Goal: Obtain resource: Download file/media

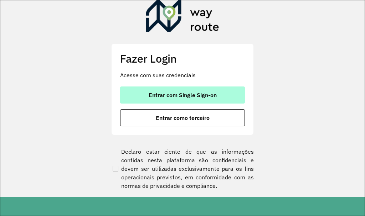
click at [176, 92] on span "Entrar com Single Sign-on" at bounding box center [183, 95] width 68 height 6
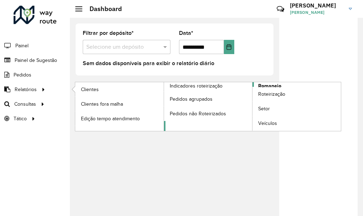
click at [270, 85] on span "Romaneio" at bounding box center [269, 85] width 23 height 7
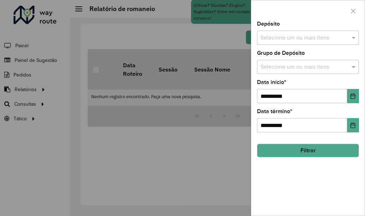
click at [322, 33] on div "Selecione um ou mais itens" at bounding box center [308, 38] width 102 height 14
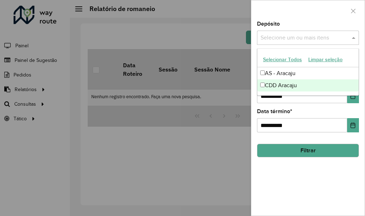
click at [281, 85] on div "CDD Aracaju" at bounding box center [307, 85] width 101 height 12
click at [335, 175] on div "**********" at bounding box center [307, 118] width 113 height 195
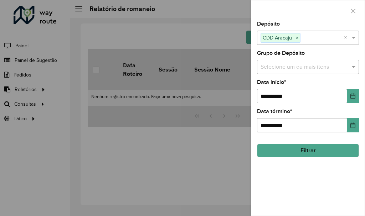
click at [327, 156] on button "Filtrar" at bounding box center [308, 151] width 102 height 14
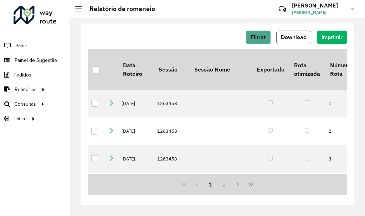
click at [282, 41] on button "Download" at bounding box center [293, 38] width 35 height 14
drag, startPoint x: 58, startPoint y: 185, endPoint x: 66, endPoint y: 65, distance: 120.3
click at [57, 183] on div "Roteirizador AmbevTech Painel Painel de Sugestão Pedidos Relatórios Clientes Cl…" at bounding box center [35, 108] width 70 height 216
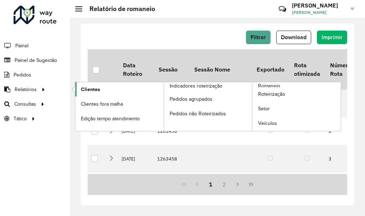
click at [85, 91] on span "Clientes" at bounding box center [90, 89] width 19 height 7
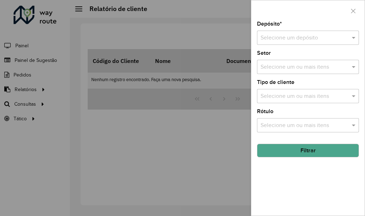
click at [287, 39] on input "text" at bounding box center [300, 38] width 81 height 9
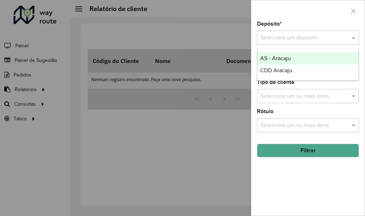
drag, startPoint x: 278, startPoint y: 67, endPoint x: 285, endPoint y: 76, distance: 11.7
click at [278, 67] on div "CDD Aracaju" at bounding box center [307, 70] width 101 height 12
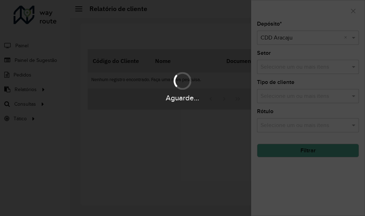
click at [297, 173] on div "Aguarde..." at bounding box center [182, 108] width 365 height 216
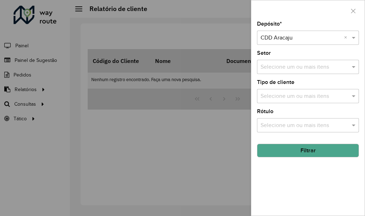
click at [291, 148] on button "Filtrar" at bounding box center [308, 151] width 102 height 14
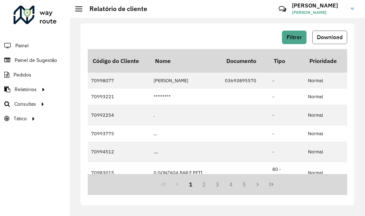
click at [340, 42] on button "Download" at bounding box center [329, 38] width 35 height 14
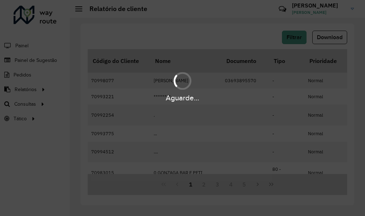
click at [212, 22] on div "Aguarde..." at bounding box center [182, 108] width 365 height 216
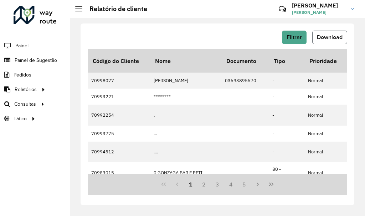
click at [330, 39] on span "Download" at bounding box center [330, 37] width 26 height 6
